Goal: Information Seeking & Learning: Check status

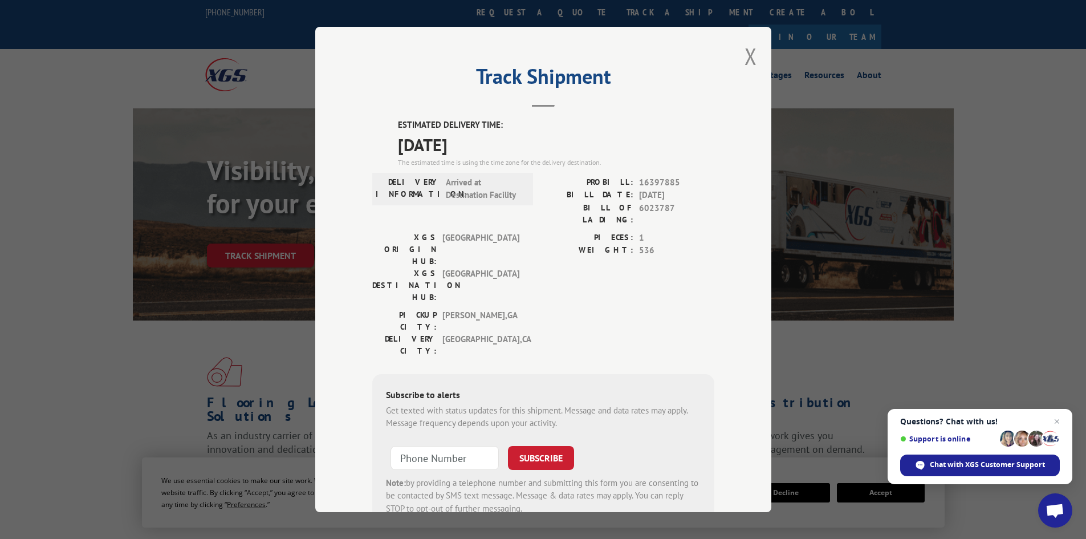
click at [754, 52] on div "Track Shipment ESTIMATED DELIVERY TIME: [DATE] The estimated time is using the …" at bounding box center [543, 269] width 456 height 485
click at [745, 54] on button "Close modal" at bounding box center [751, 56] width 13 height 30
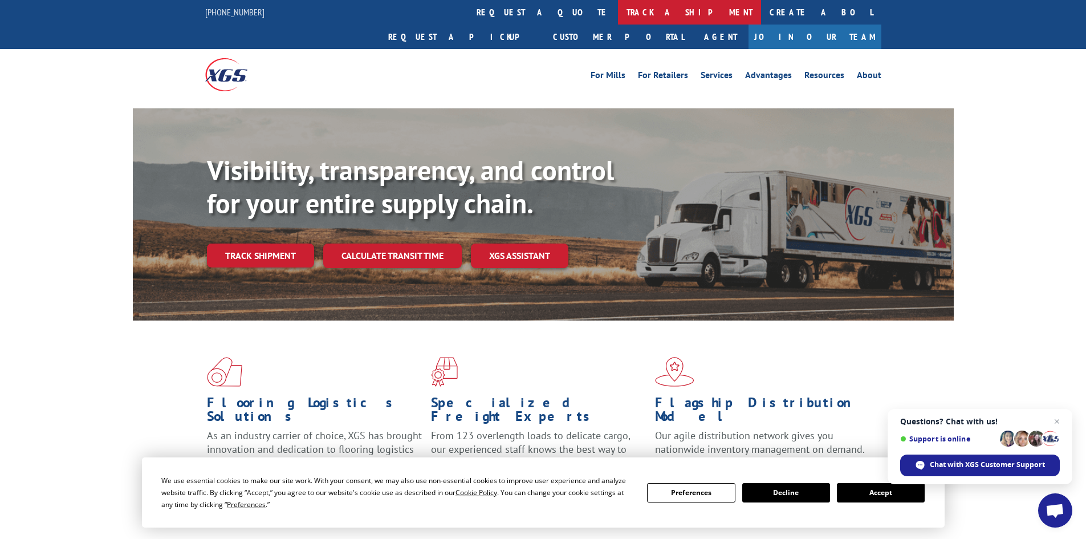
click at [618, 14] on link "track a shipment" at bounding box center [689, 12] width 143 height 25
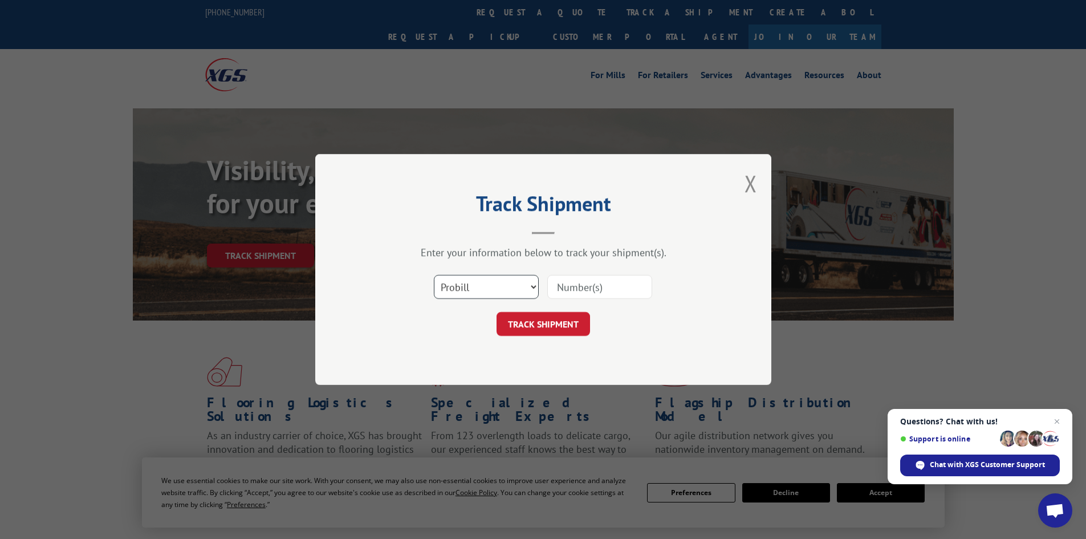
click at [448, 285] on select "Select category... Probill BOL PO" at bounding box center [486, 287] width 105 height 24
select select "bol"
click at [434, 275] on select "Select category... Probill BOL PO" at bounding box center [486, 287] width 105 height 24
click at [602, 291] on input at bounding box center [599, 287] width 105 height 24
paste input "5263565"
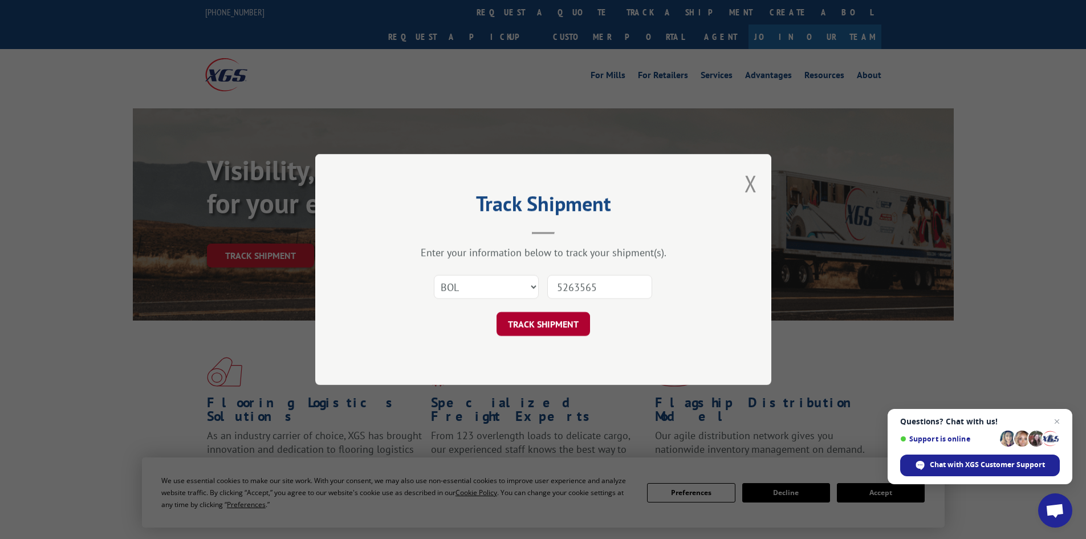
type input "5263565"
click at [558, 328] on button "TRACK SHIPMENT" at bounding box center [544, 324] width 94 height 24
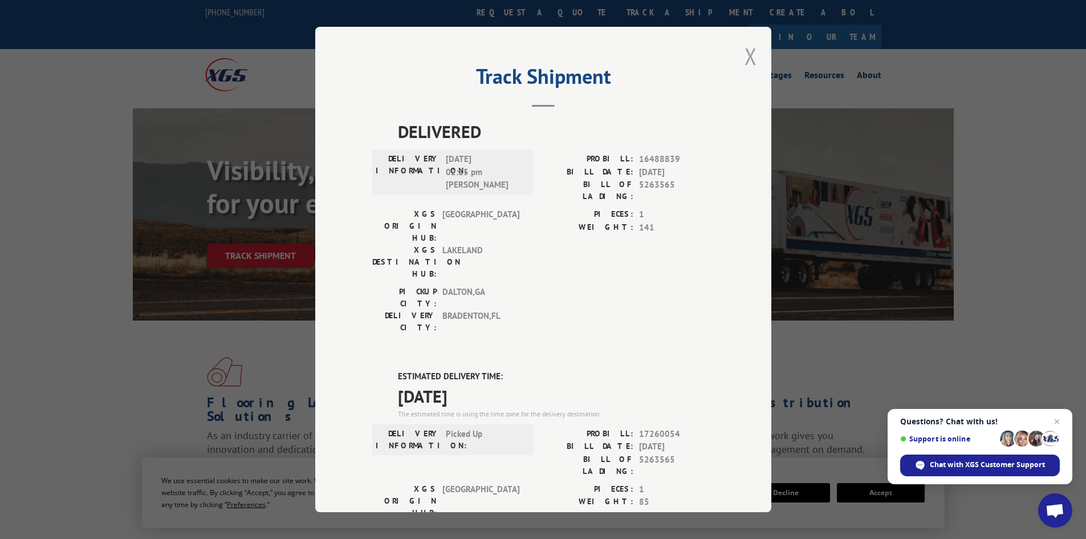
click at [745, 48] on button "Close modal" at bounding box center [751, 56] width 13 height 30
